Goal: Task Accomplishment & Management: Manage account settings

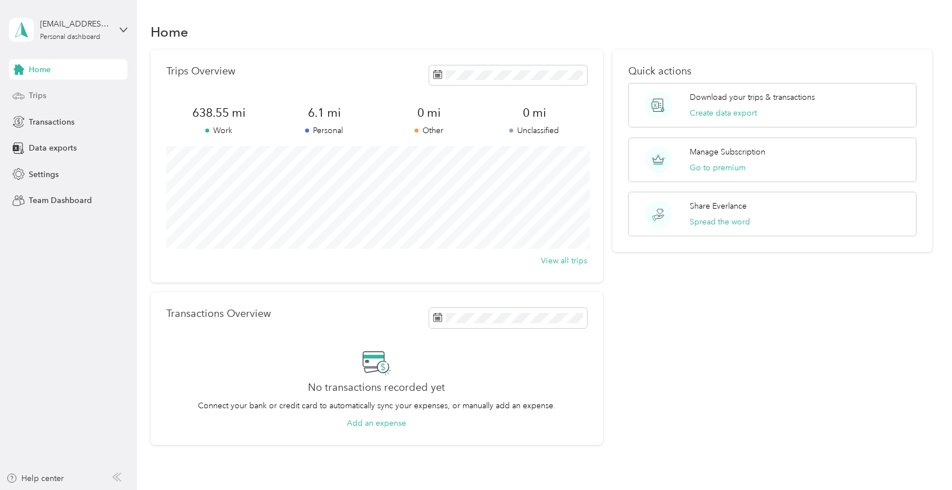
click at [55, 94] on div "Trips" at bounding box center [68, 96] width 118 height 20
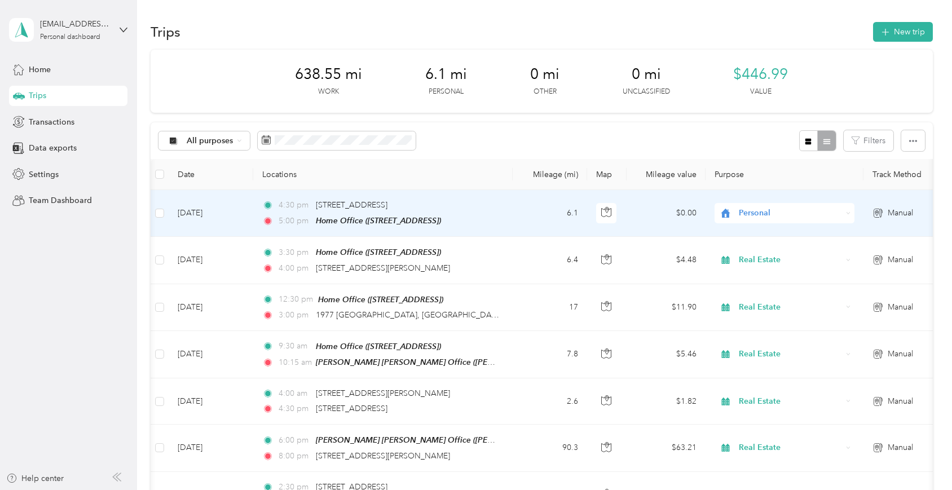
scroll to position [0, 2]
click at [761, 229] on td "Personal" at bounding box center [783, 213] width 158 height 47
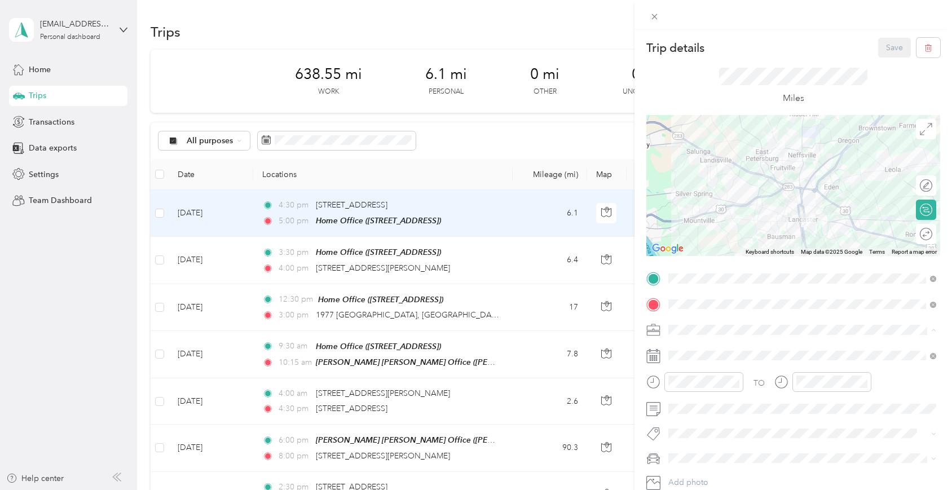
click at [718, 213] on li "Real Estate" at bounding box center [802, 211] width 276 height 20
click at [898, 47] on button "Save" at bounding box center [894, 48] width 33 height 20
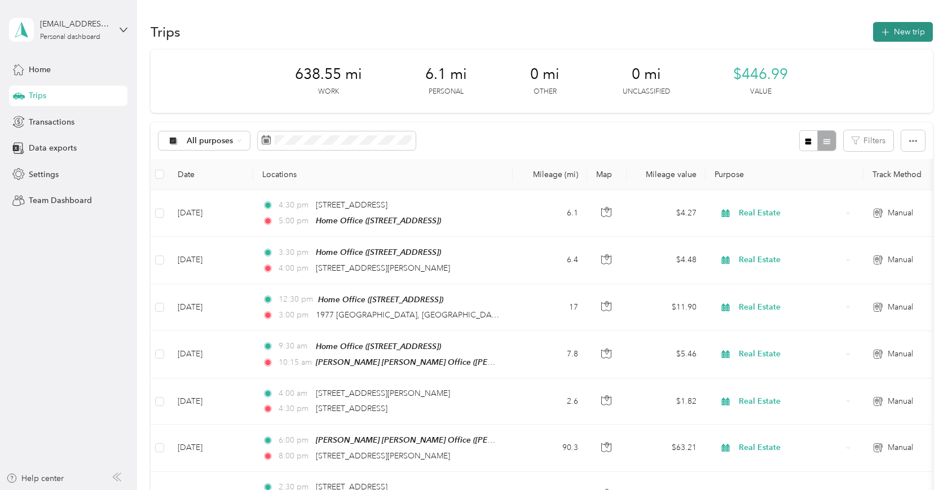
click at [902, 32] on button "New trip" at bounding box center [903, 32] width 60 height 20
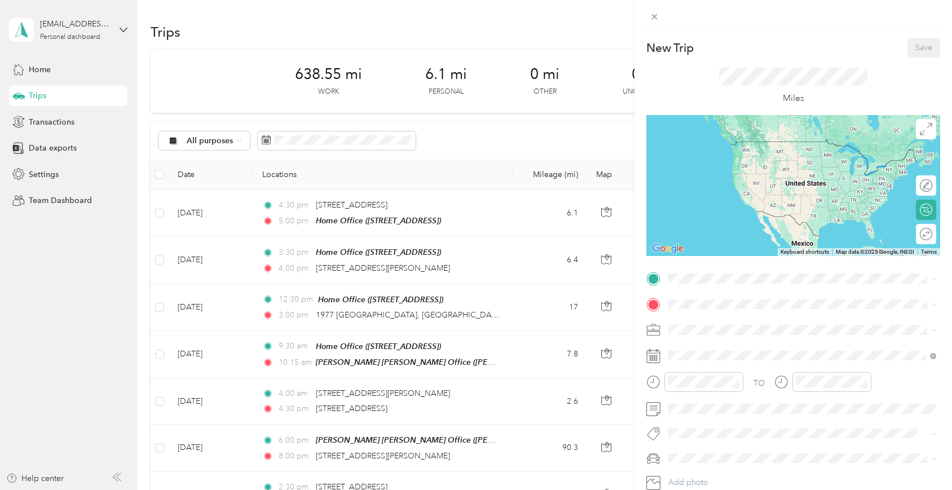
click at [701, 334] on div "Home Office [STREET_ADDRESS]" at bounding box center [726, 330] width 72 height 24
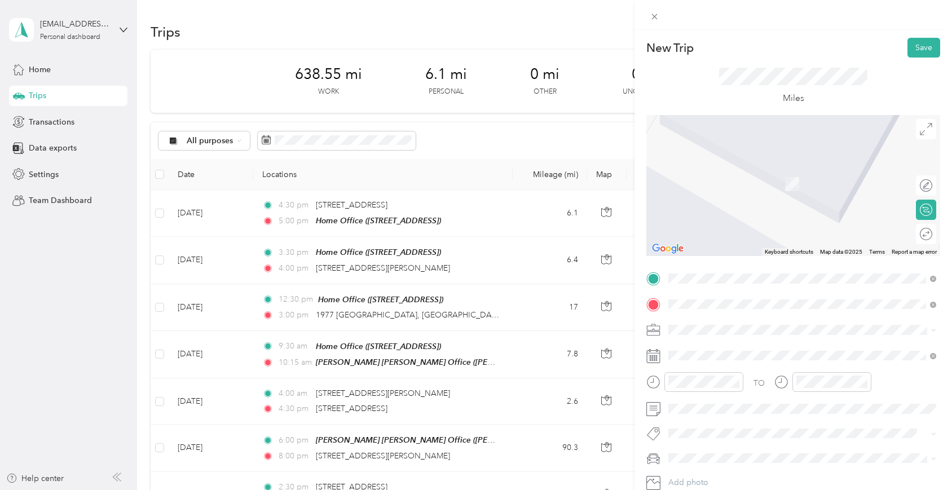
click at [706, 350] on span "[STREET_ADDRESS][US_STATE]" at bounding box center [746, 345] width 113 height 10
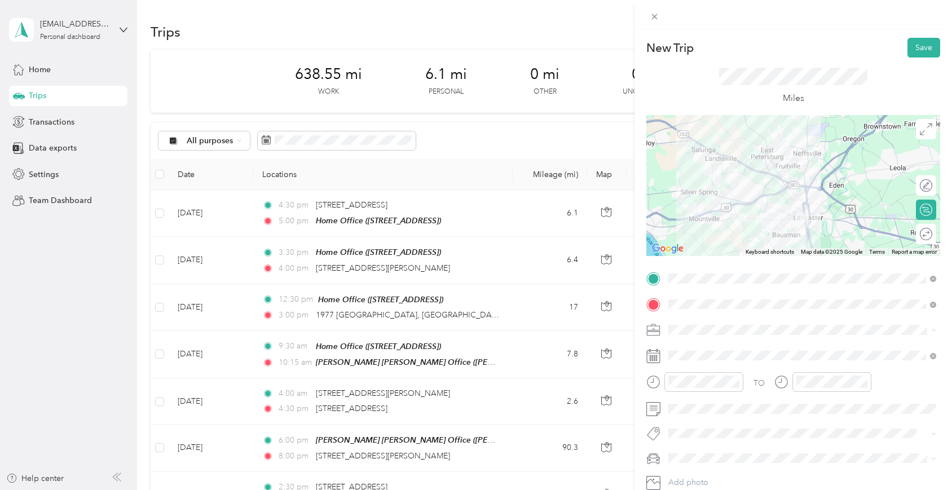
click at [681, 206] on span "Real Estate" at bounding box center [691, 211] width 38 height 10
click at [684, 286] on div "08" at bounding box center [679, 290] width 27 height 16
click at [712, 230] on div "35" at bounding box center [712, 232] width 27 height 16
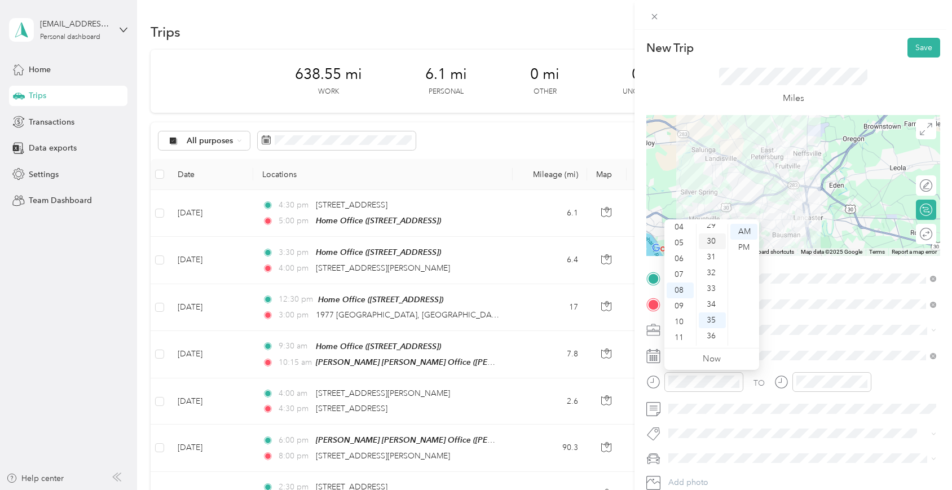
click at [712, 236] on div "30" at bounding box center [712, 241] width 27 height 16
click at [761, 228] on div at bounding box center [793, 185] width 294 height 141
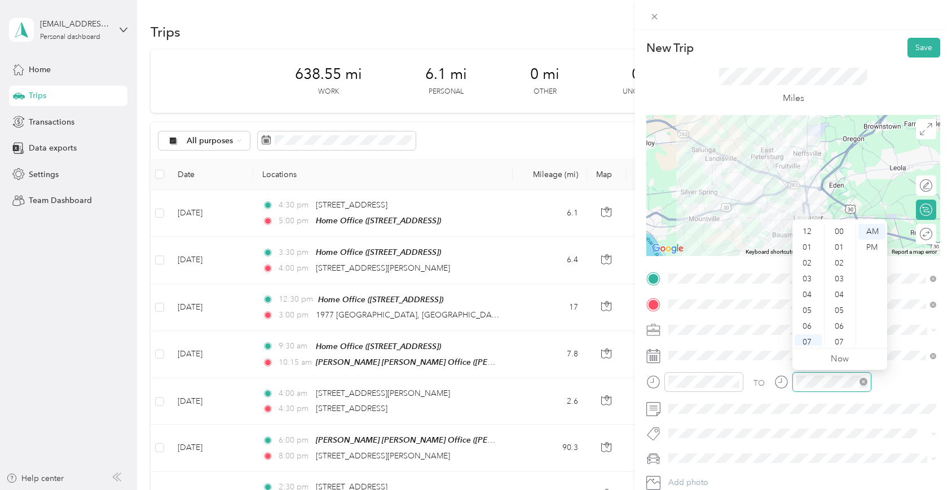
scroll to position [68, 0]
click at [801, 302] on div "09" at bounding box center [807, 306] width 27 height 16
drag, startPoint x: 840, startPoint y: 228, endPoint x: 849, endPoint y: 243, distance: 17.7
click at [840, 228] on div "00" at bounding box center [840, 232] width 27 height 16
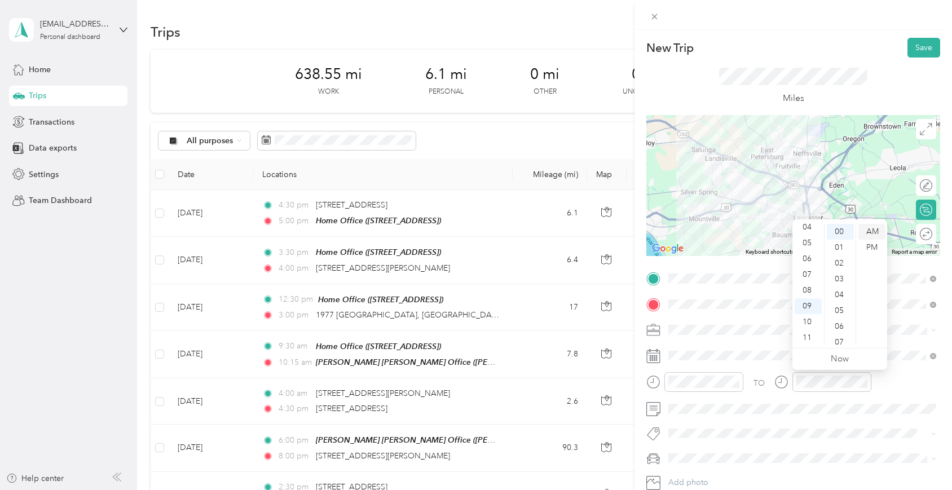
click at [876, 229] on div "AM" at bounding box center [871, 232] width 27 height 16
click at [739, 474] on span "Mercedes GLE 350" at bounding box center [706, 475] width 68 height 10
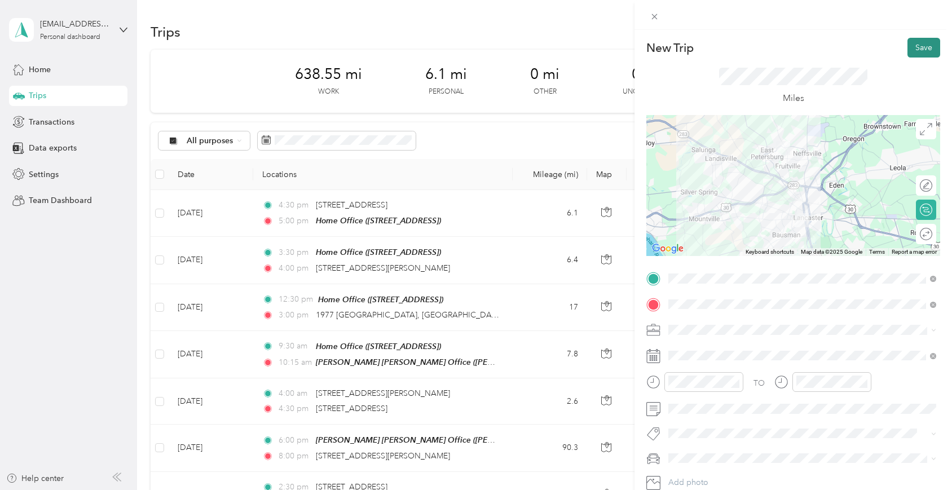
click at [922, 48] on button "Save" at bounding box center [923, 48] width 33 height 20
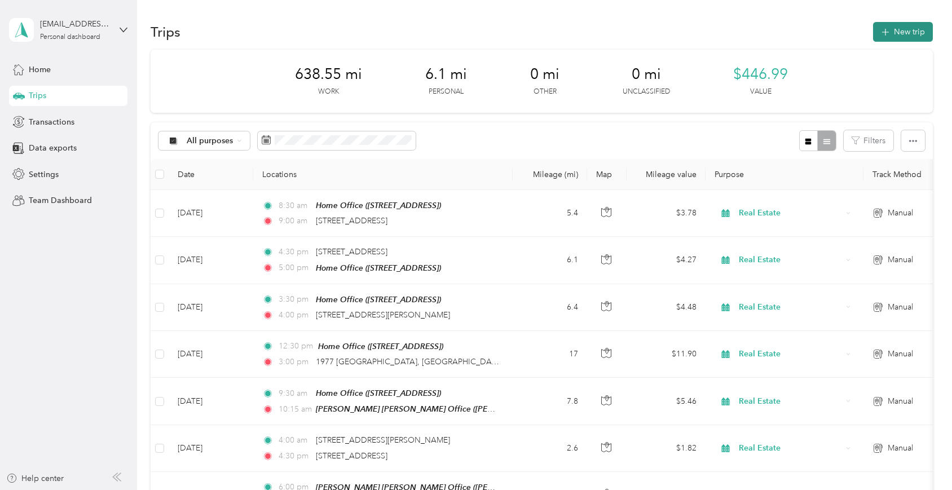
click at [897, 33] on button "New trip" at bounding box center [903, 32] width 60 height 20
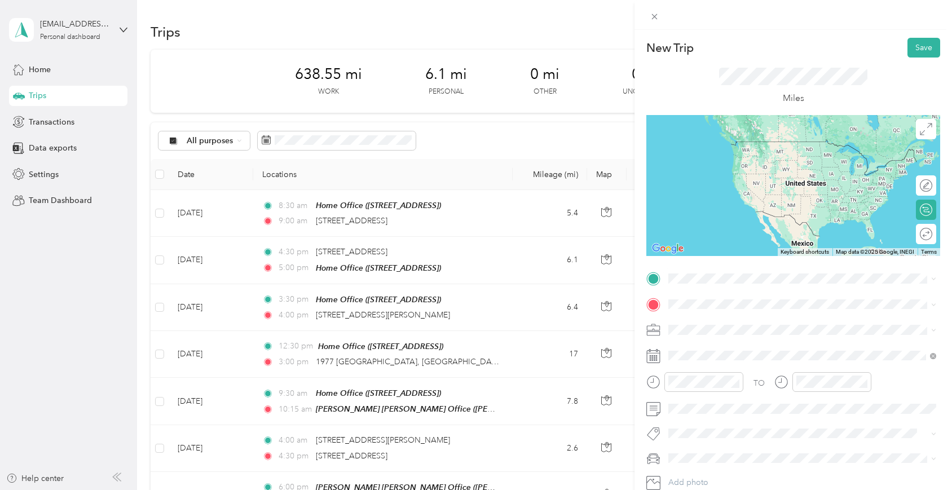
click at [707, 322] on span "[STREET_ADDRESS][US_STATE]" at bounding box center [746, 317] width 113 height 10
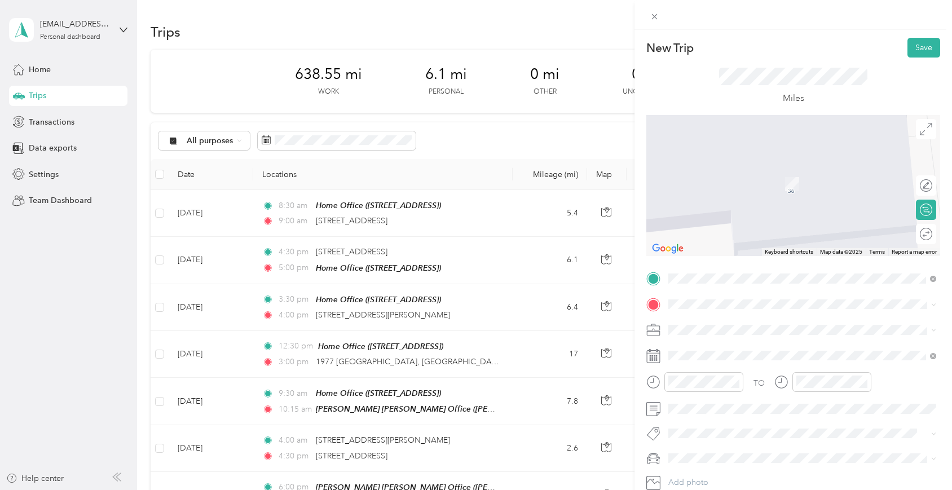
click at [683, 207] on span "Real Estate" at bounding box center [691, 207] width 38 height 10
click at [690, 350] on span "[STREET_ADDRESS][US_STATE]" at bounding box center [746, 345] width 113 height 10
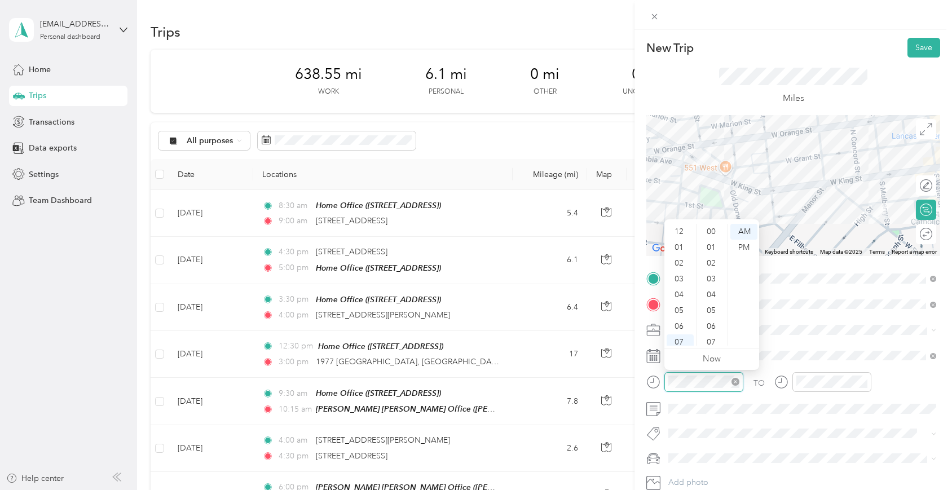
scroll to position [68, 0]
click at [678, 302] on div "09" at bounding box center [679, 306] width 27 height 16
click at [713, 229] on div "00" at bounding box center [712, 232] width 27 height 16
click at [736, 229] on div "AM" at bounding box center [743, 232] width 27 height 16
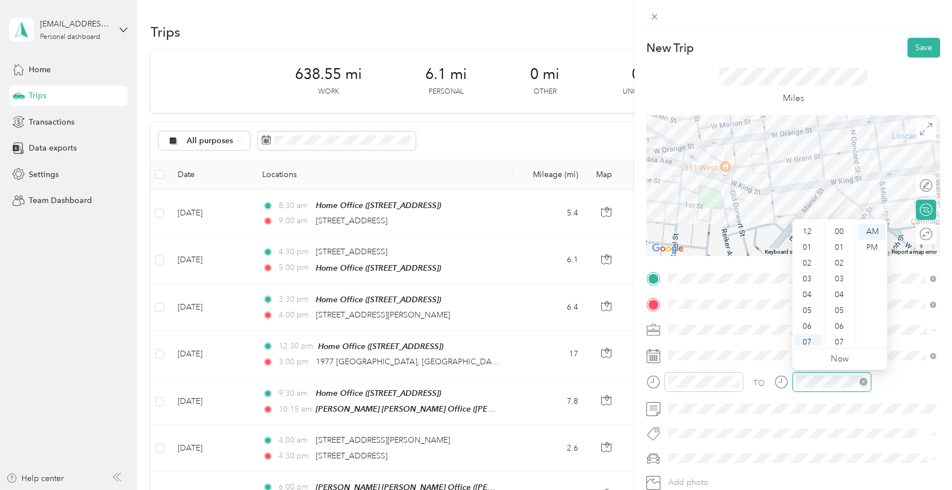
scroll to position [68, 0]
click at [815, 306] on div "09" at bounding box center [807, 306] width 27 height 16
click at [839, 241] on div "30" at bounding box center [840, 242] width 27 height 16
click at [873, 232] on div "AM" at bounding box center [871, 232] width 27 height 16
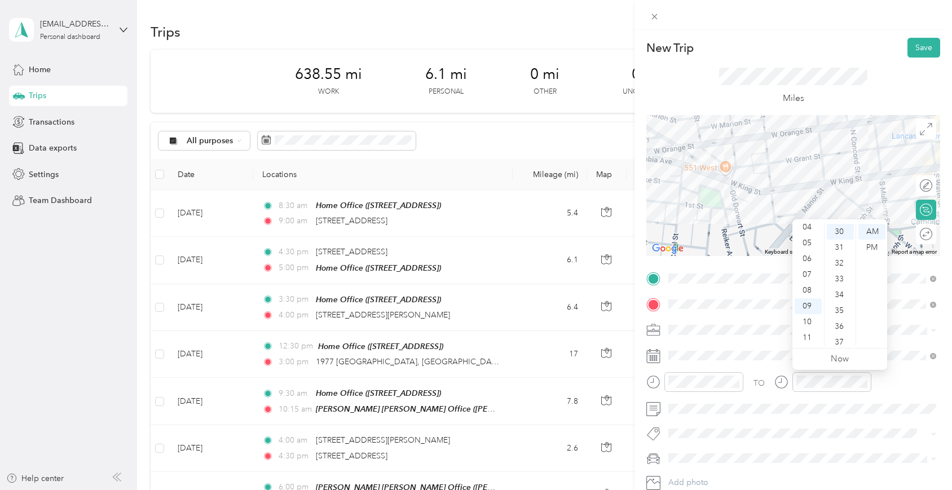
click at [890, 378] on div "TO" at bounding box center [793, 386] width 294 height 28
click at [691, 479] on li "Mercedes GLE 350" at bounding box center [802, 476] width 276 height 20
click at [924, 46] on button "Save" at bounding box center [923, 48] width 33 height 20
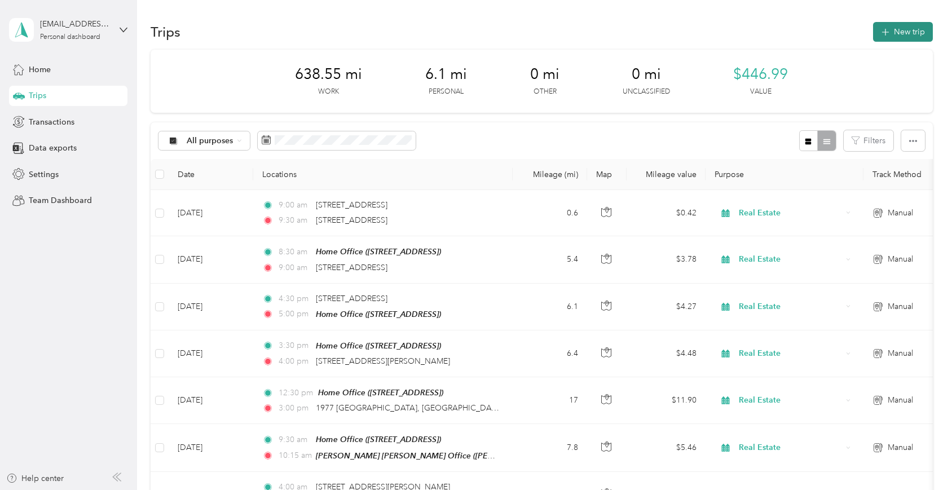
click at [907, 30] on button "New trip" at bounding box center [903, 32] width 60 height 20
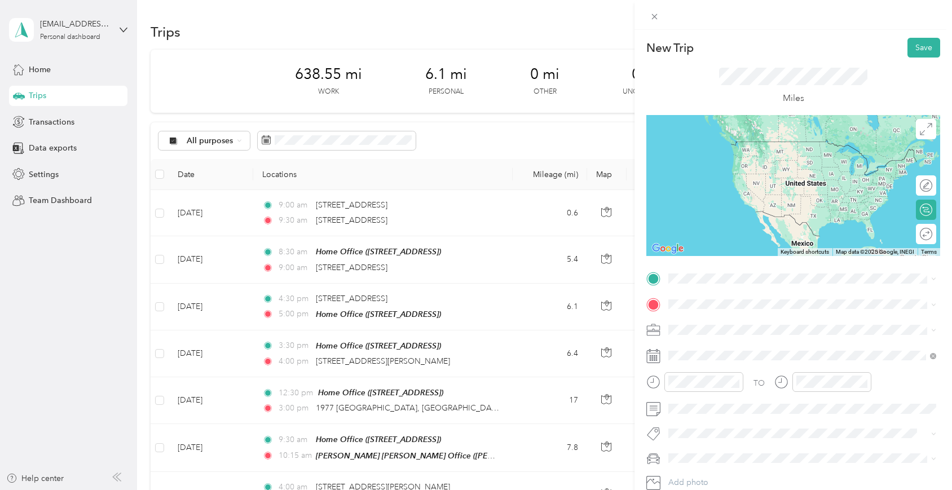
click at [710, 323] on span "[STREET_ADDRESS][US_STATE]" at bounding box center [746, 318] width 113 height 10
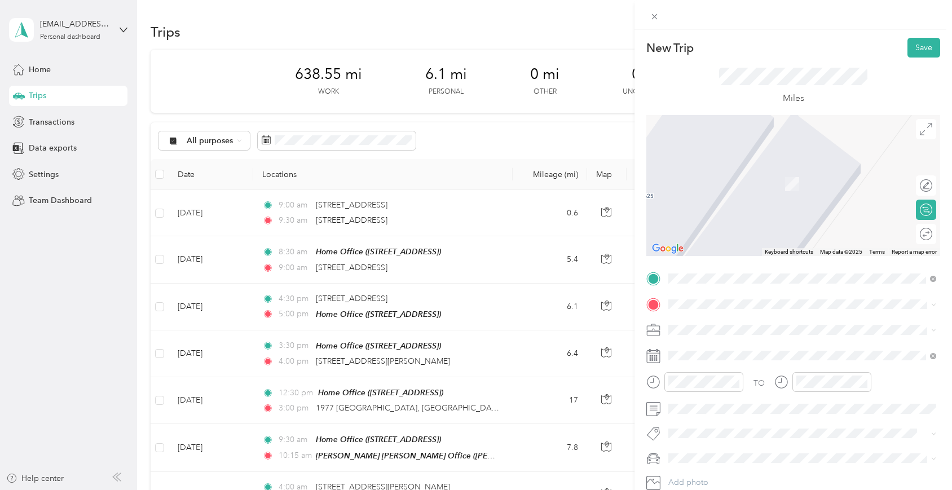
click at [705, 345] on span "[STREET_ADDRESS][US_STATE]" at bounding box center [746, 340] width 113 height 10
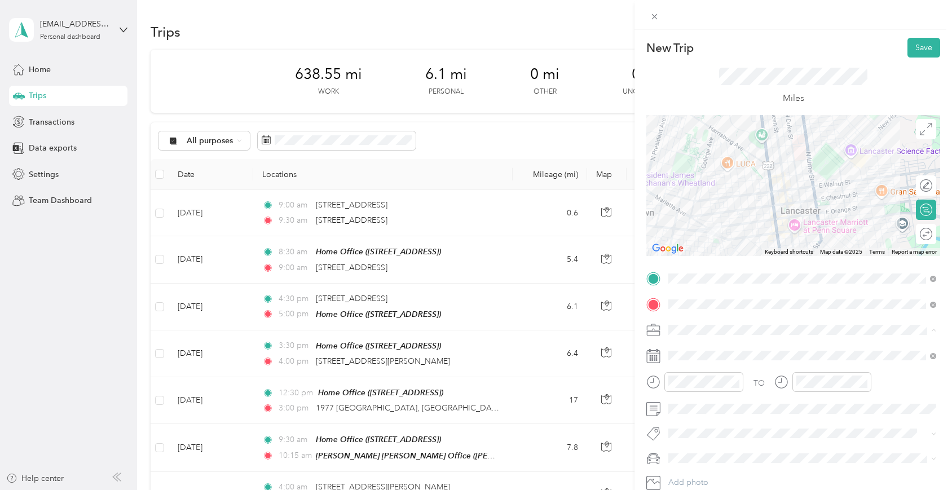
click at [700, 210] on span "Real Estate" at bounding box center [691, 211] width 38 height 10
click at [681, 309] on div "09" at bounding box center [679, 306] width 27 height 16
click at [706, 255] on div "30" at bounding box center [712, 252] width 27 height 16
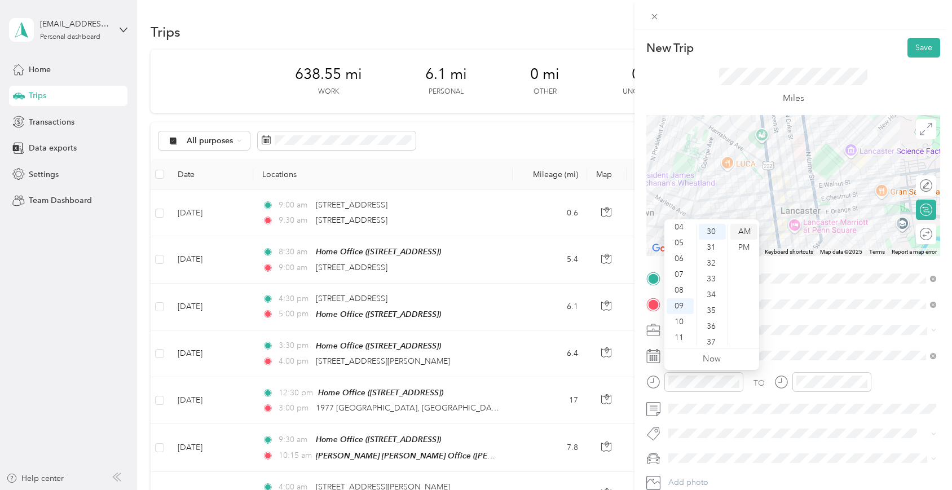
click at [745, 229] on div "AM" at bounding box center [743, 232] width 27 height 16
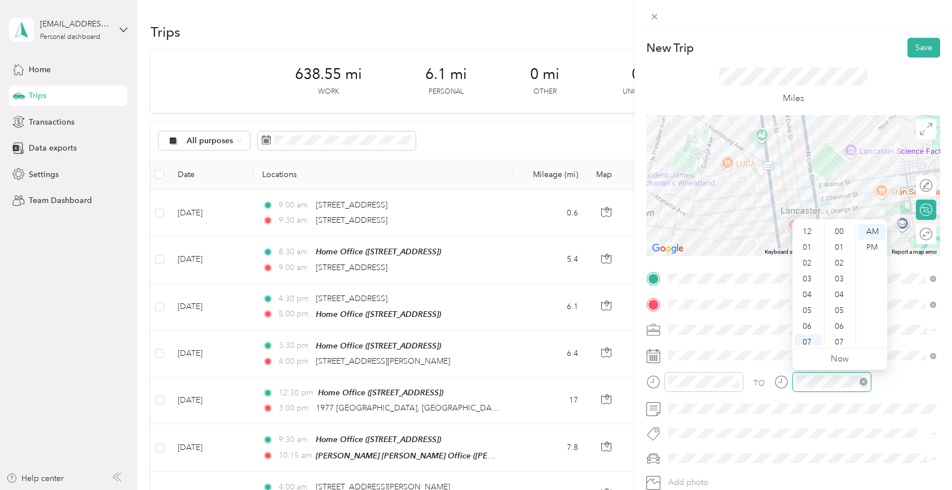
scroll to position [68, 0]
click at [806, 327] on div "10" at bounding box center [807, 322] width 27 height 16
click at [836, 227] on div "00" at bounding box center [840, 232] width 27 height 16
click at [880, 236] on div "AM" at bounding box center [871, 232] width 27 height 16
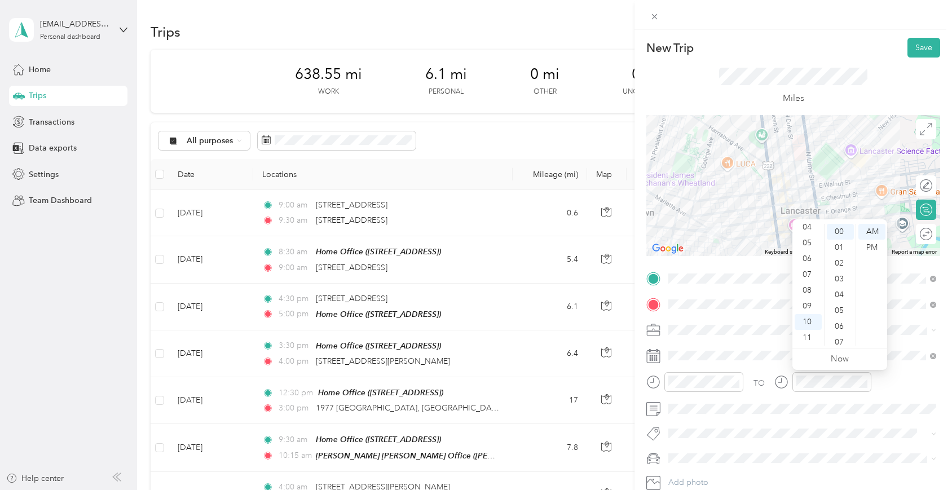
click at [880, 376] on div "TO" at bounding box center [793, 386] width 294 height 28
click at [695, 476] on span "Mercedes GLE 350" at bounding box center [706, 476] width 68 height 10
click at [917, 48] on button "Save" at bounding box center [923, 48] width 33 height 20
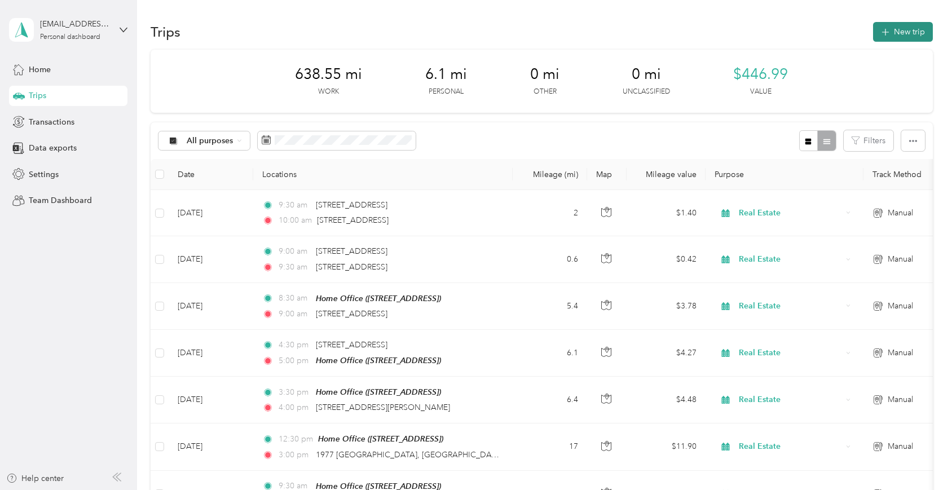
click at [893, 37] on button "New trip" at bounding box center [903, 32] width 60 height 20
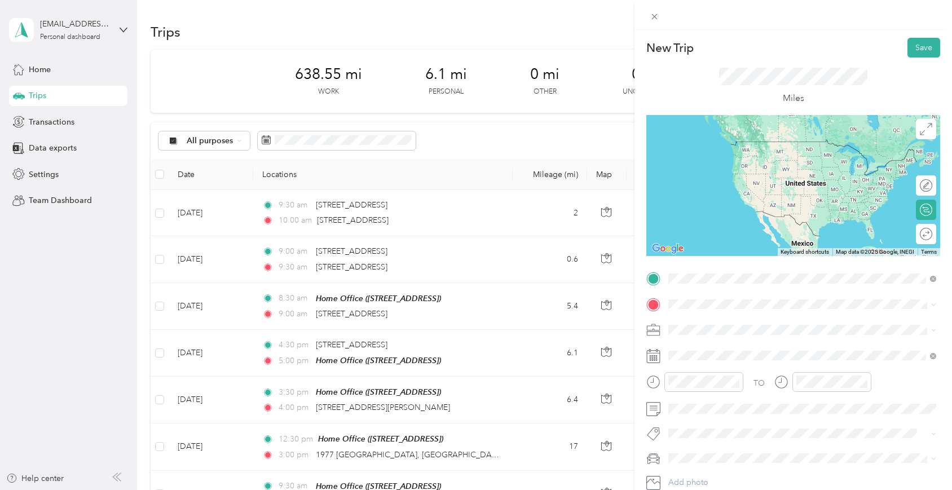
click at [727, 324] on span "[STREET_ADDRESS][US_STATE]" at bounding box center [746, 319] width 113 height 10
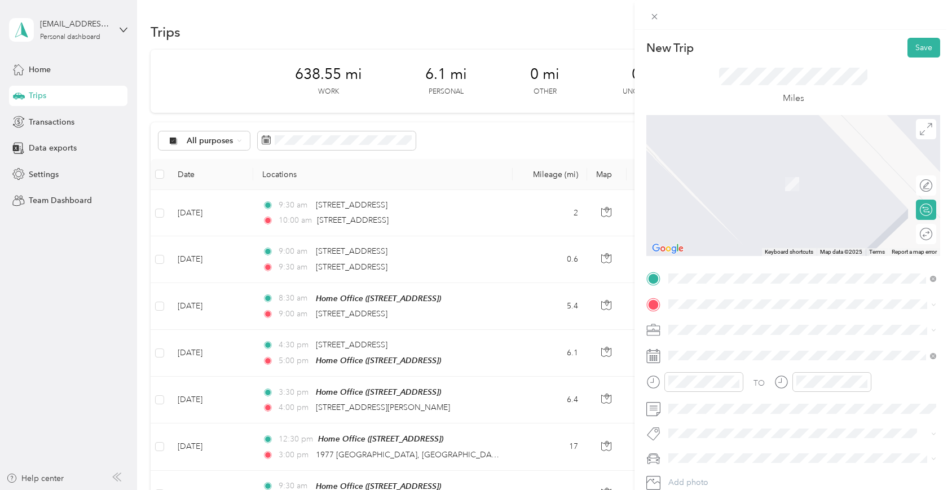
click at [701, 347] on span "[STREET_ADDRESS][US_STATE]" at bounding box center [746, 342] width 113 height 10
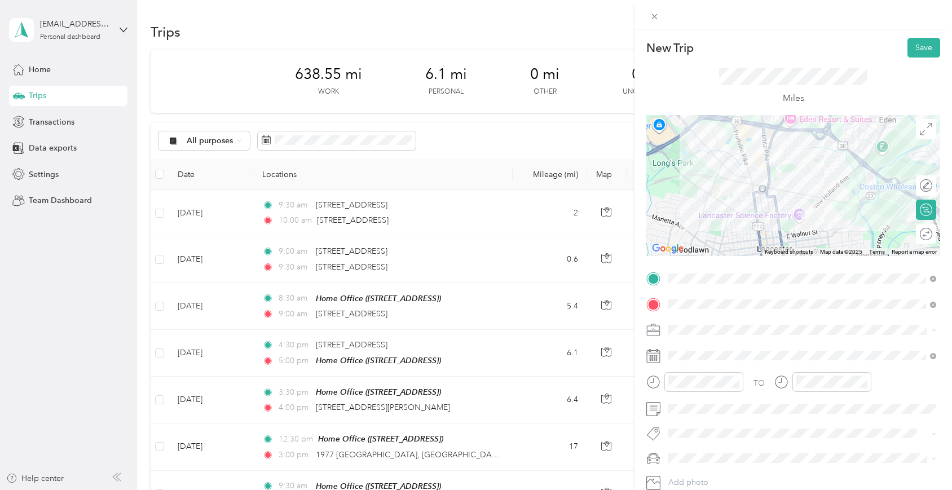
click at [690, 209] on span "Real Estate" at bounding box center [691, 211] width 38 height 10
click at [685, 320] on div "10" at bounding box center [679, 322] width 27 height 16
click at [715, 233] on div "00" at bounding box center [712, 232] width 27 height 16
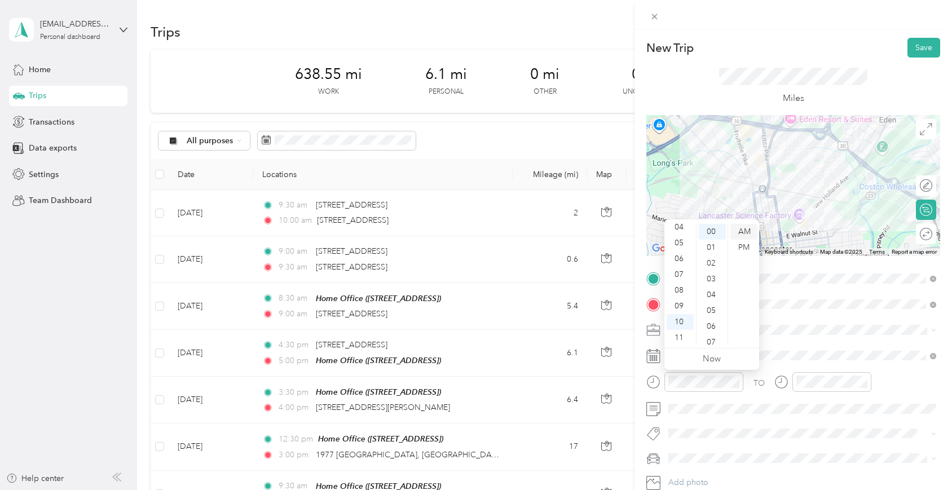
click at [736, 231] on div "AM" at bounding box center [743, 232] width 27 height 16
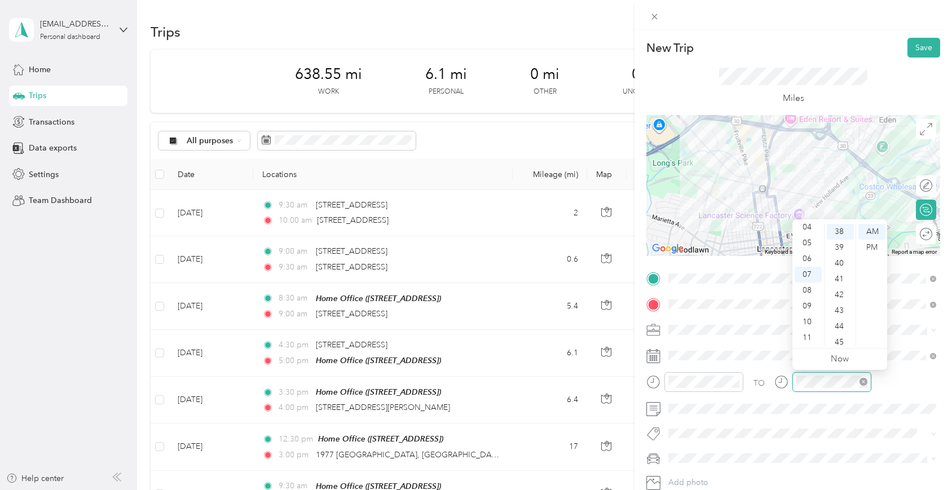
scroll to position [600, 0]
click at [811, 324] on div "10" at bounding box center [807, 322] width 27 height 16
click at [866, 227] on div "AM" at bounding box center [871, 232] width 27 height 16
click at [875, 376] on div "TO" at bounding box center [793, 386] width 294 height 28
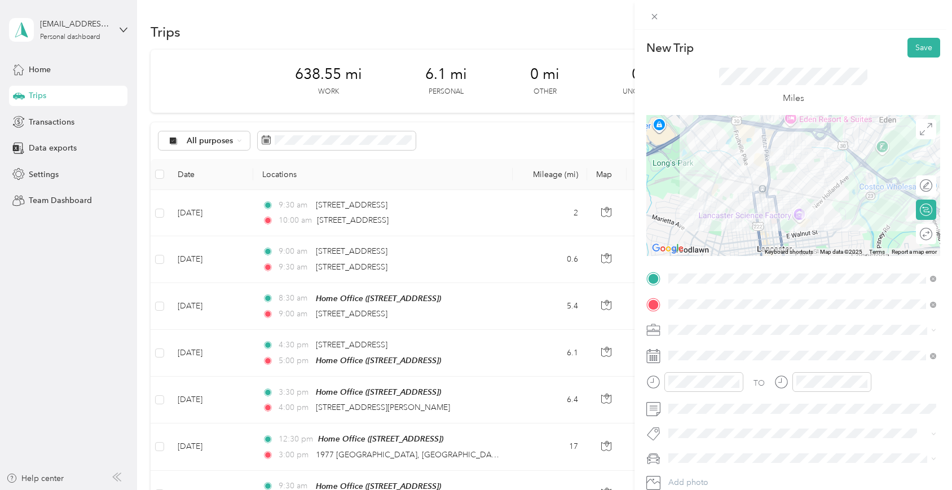
click at [706, 453] on span at bounding box center [802, 458] width 276 height 18
click at [699, 478] on div "Mercedes GLE 350" at bounding box center [802, 478] width 260 height 12
click at [917, 43] on button "Save" at bounding box center [923, 48] width 33 height 20
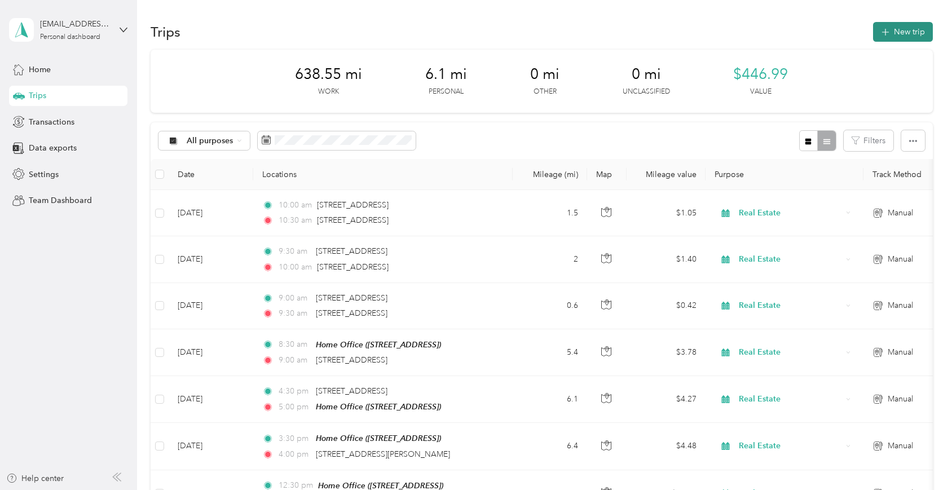
click at [918, 32] on button "New trip" at bounding box center [903, 32] width 60 height 20
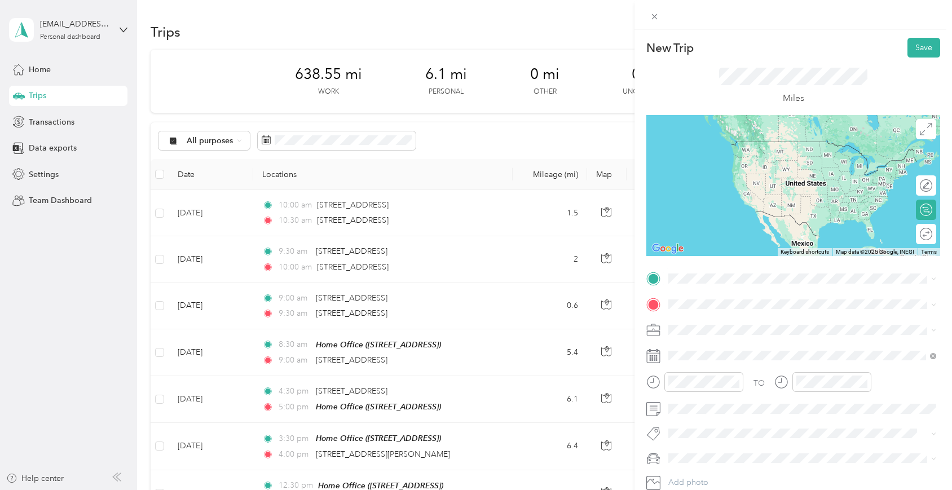
click at [709, 321] on span "[STREET_ADDRESS][US_STATE]" at bounding box center [746, 318] width 113 height 10
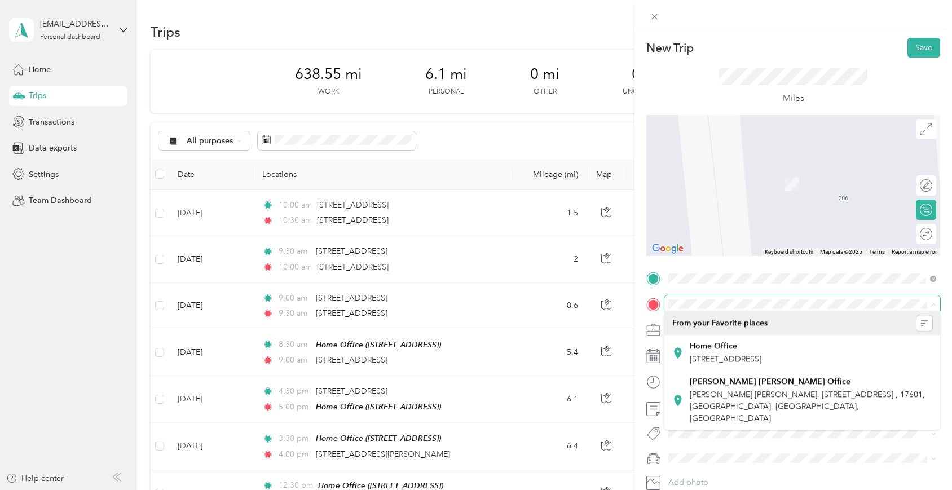
scroll to position [3, 0]
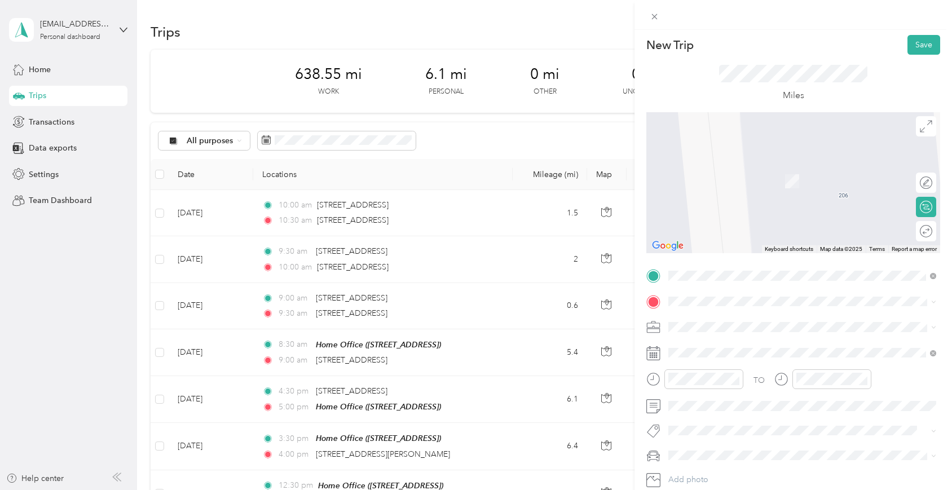
click at [703, 350] on div "Home Office [STREET_ADDRESS]" at bounding box center [726, 353] width 72 height 24
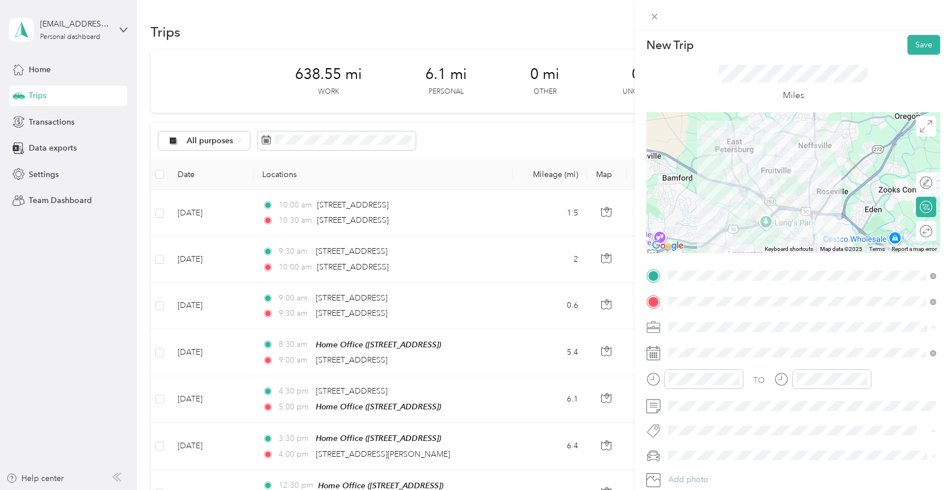
click at [701, 206] on span "Real Estate" at bounding box center [691, 207] width 38 height 10
click at [681, 318] on div "10" at bounding box center [679, 319] width 27 height 16
click at [710, 303] on div "30" at bounding box center [712, 304] width 27 height 16
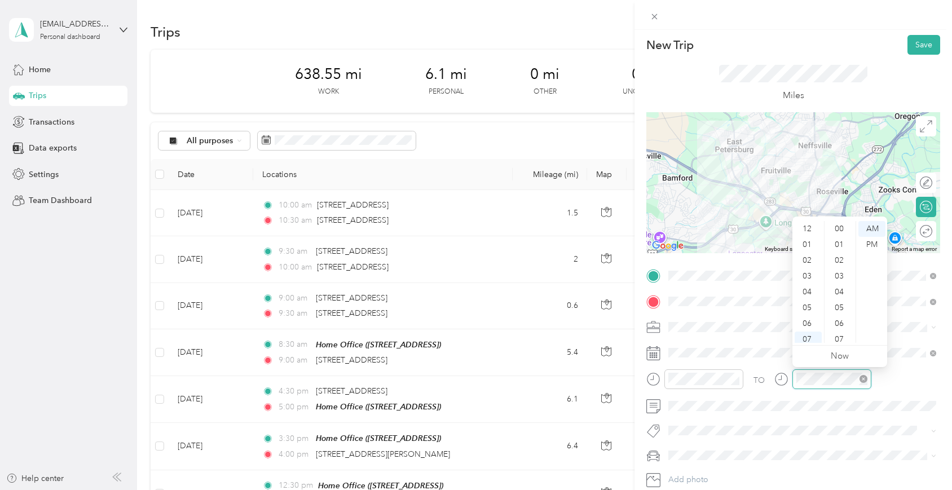
scroll to position [68, 0]
click at [809, 330] on div "11" at bounding box center [807, 335] width 27 height 16
click at [833, 228] on div "00" at bounding box center [840, 229] width 27 height 16
click at [882, 378] on div "TO" at bounding box center [793, 383] width 294 height 28
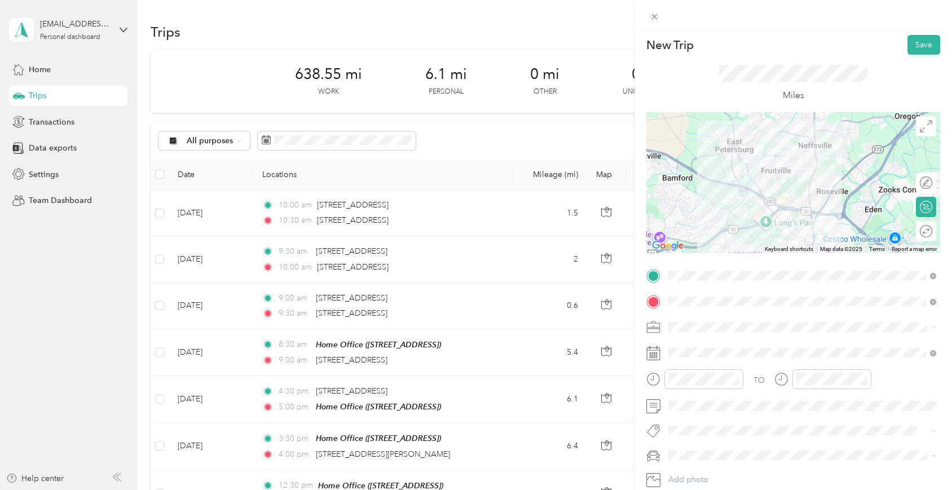
click at [702, 476] on li "Mercedes GLE 350" at bounding box center [802, 475] width 276 height 20
click at [928, 47] on button "Save" at bounding box center [923, 45] width 33 height 20
